Goal: Navigation & Orientation: Find specific page/section

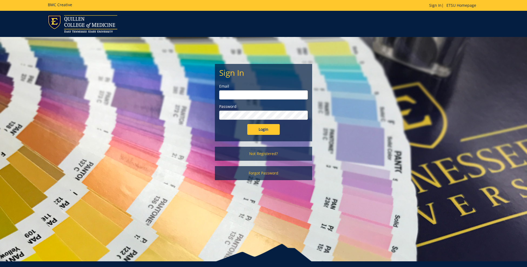
type input "[EMAIL_ADDRESS][DOMAIN_NAME]"
click at [260, 130] on input "Login" at bounding box center [263, 129] width 32 height 11
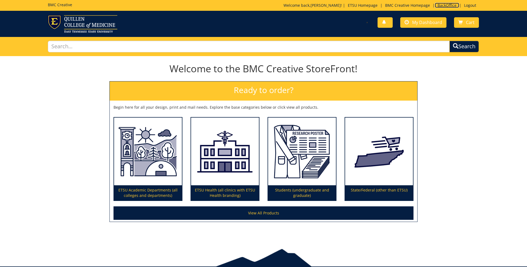
click at [446, 6] on link "BackOffice" at bounding box center [446, 5] width 24 height 5
